Goal: Obtain resource: Download file/media

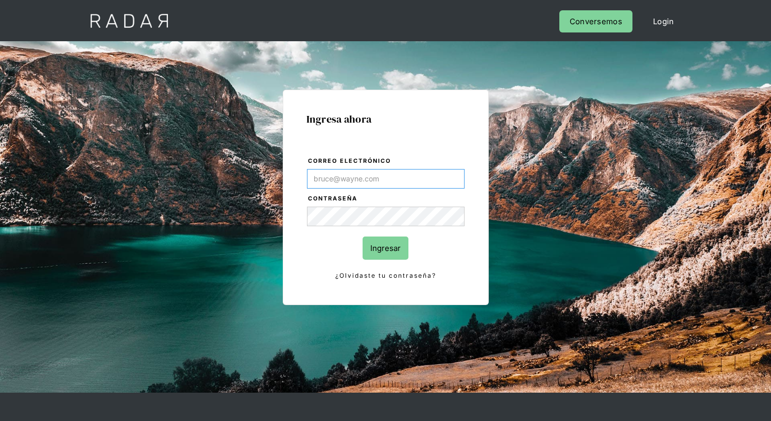
type input "[EMAIL_ADDRESS][PERSON_NAME][DOMAIN_NAME]"
click at [385, 248] on input "Ingresar" at bounding box center [386, 247] width 46 height 23
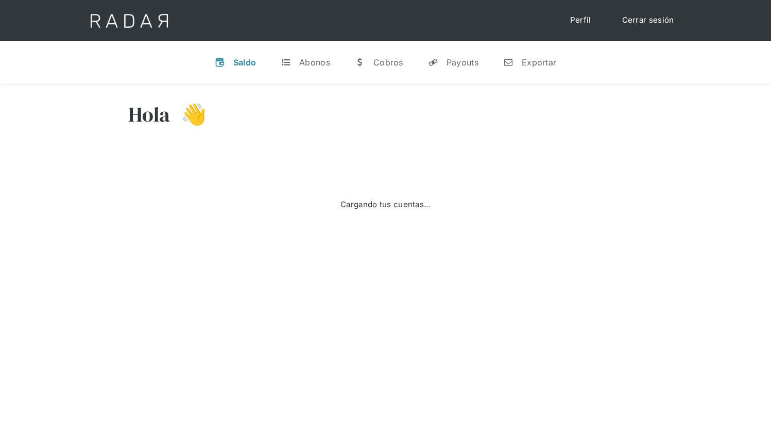
select select "7"
click at [529, 62] on div "Exportar" at bounding box center [539, 62] width 35 height 10
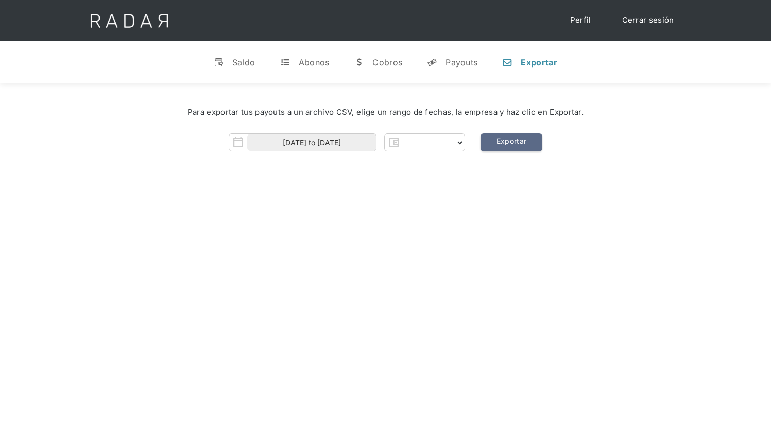
select select "prontopaga"
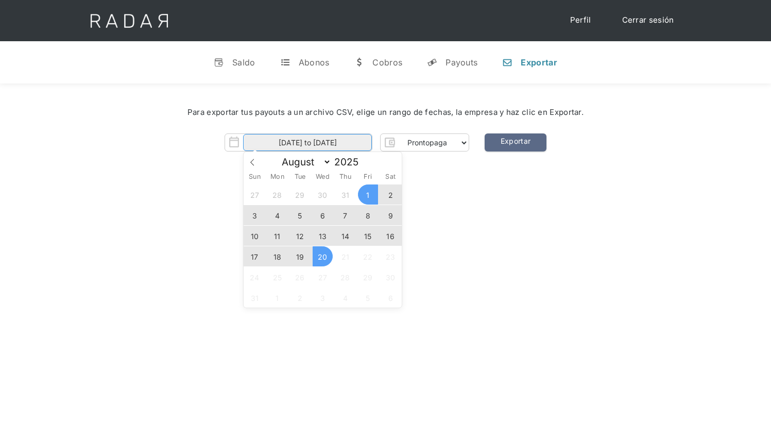
click at [308, 143] on input "[DATE] to [DATE]" at bounding box center [307, 142] width 129 height 17
click at [300, 257] on span "19" at bounding box center [300, 256] width 20 height 20
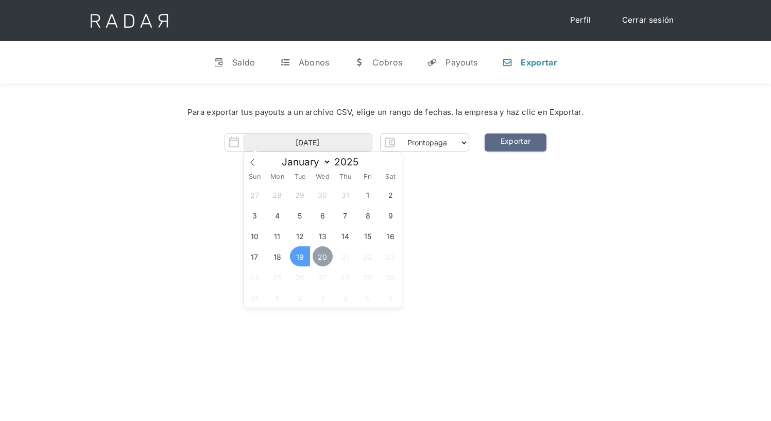
click at [322, 257] on span "20" at bounding box center [323, 256] width 20 height 20
type input "[DATE] to [DATE]"
click at [515, 143] on link "Exportar" at bounding box center [516, 142] width 62 height 18
